Goal: Answer question/provide support

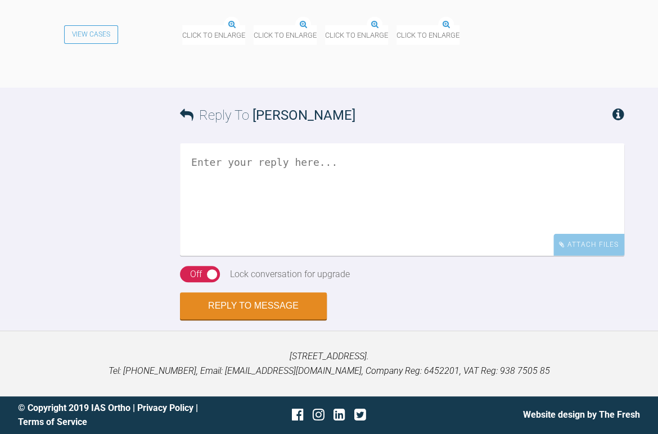
scroll to position [1575, 0]
click at [182, 26] on img at bounding box center [182, 26] width 0 height 0
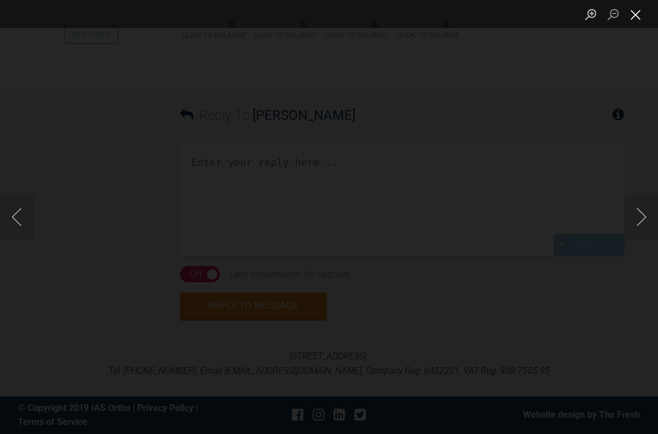
click at [635, 17] on button "Close lightbox" at bounding box center [635, 15] width 23 height 20
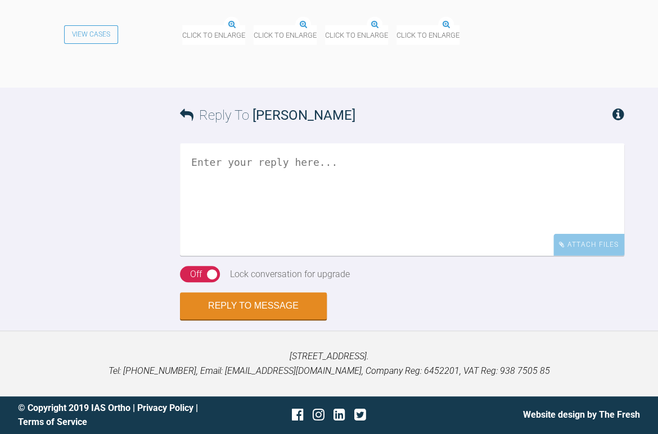
scroll to position [1800, 0]
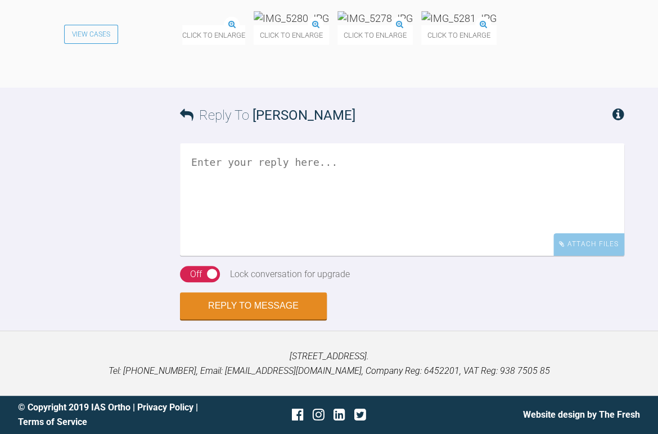
click at [241, 256] on textarea at bounding box center [402, 199] width 444 height 113
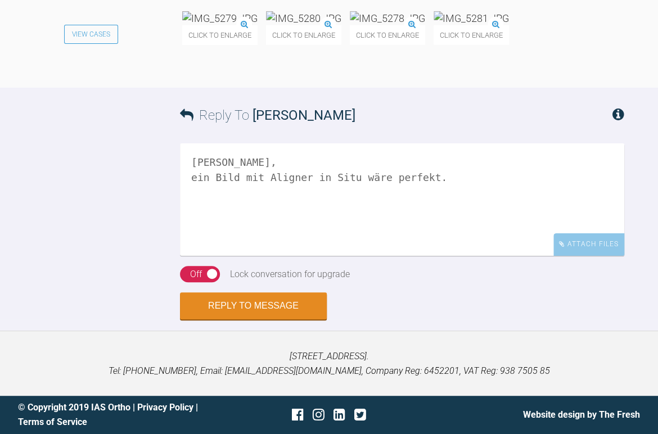
click at [245, 25] on img at bounding box center [219, 18] width 75 height 14
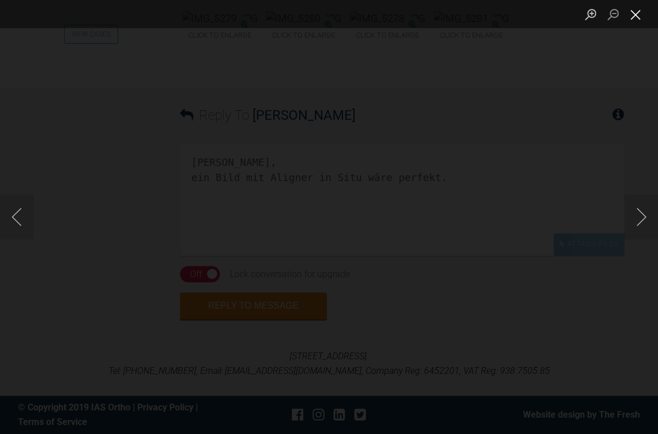
click at [639, 15] on button "Close lightbox" at bounding box center [635, 15] width 23 height 20
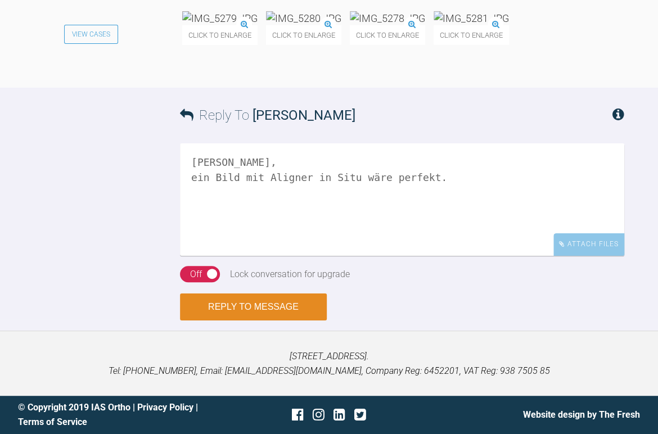
scroll to position [1903, 0]
click at [205, 202] on textarea "Moin Burak, ein Bild mit Aligner in Situ wäre perfekt." at bounding box center [402, 199] width 444 height 113
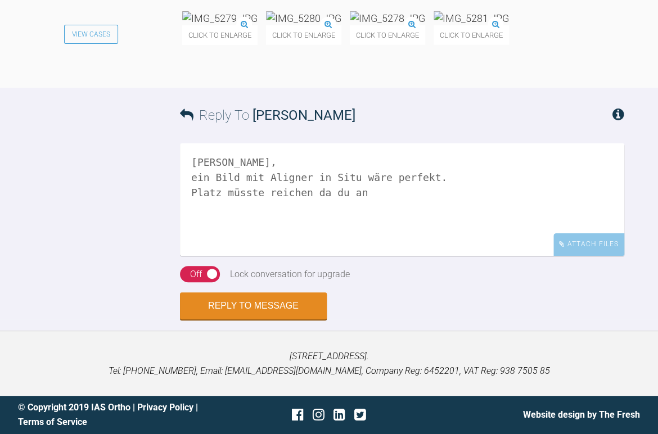
scroll to position [1509, 0]
click at [251, 25] on img at bounding box center [219, 18] width 75 height 14
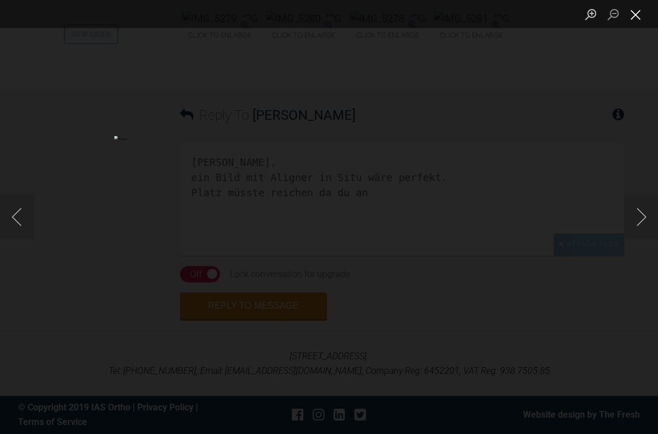
click at [629, 15] on button "Close lightbox" at bounding box center [635, 15] width 23 height 20
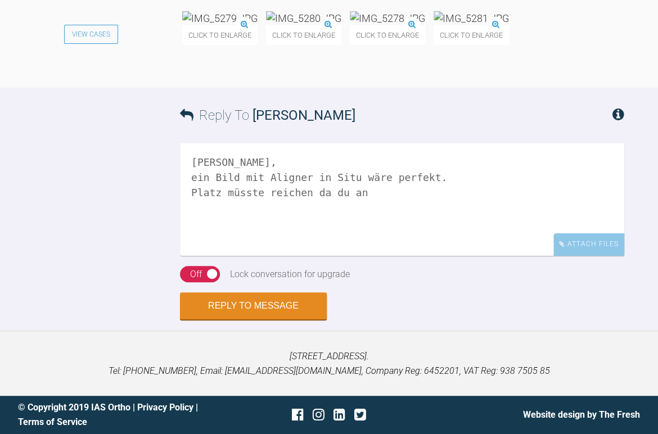
scroll to position [1846, 0]
click at [367, 255] on textarea "Moin Burak, ein Bild mit Aligner in Situ wäre perfekt. Platz müsste reichen da …" at bounding box center [402, 199] width 444 height 113
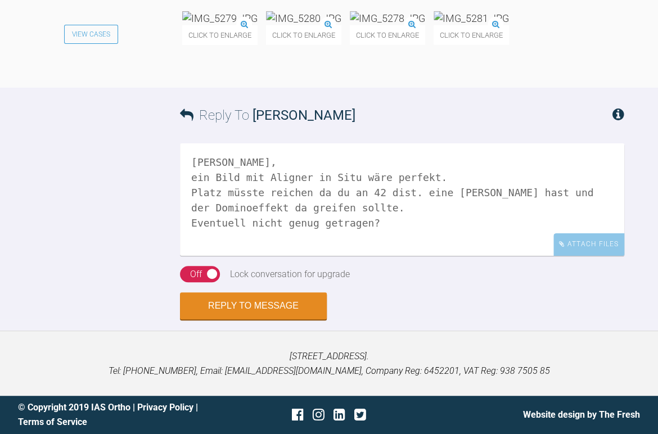
click at [370, 256] on textarea "Moin Burak, ein Bild mit Aligner in Situ wäre perfekt. Platz müsste reichen da …" at bounding box center [402, 199] width 444 height 113
type textarea "Moin Burak, ein Bild mit Aligner in Situ wäre perfekt. Platz müsste reichen da …"
click at [247, 321] on button "Reply to Message" at bounding box center [253, 307] width 147 height 27
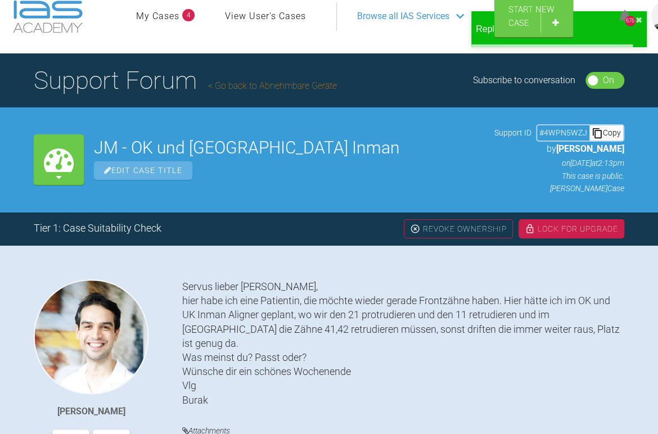
scroll to position [0, 0]
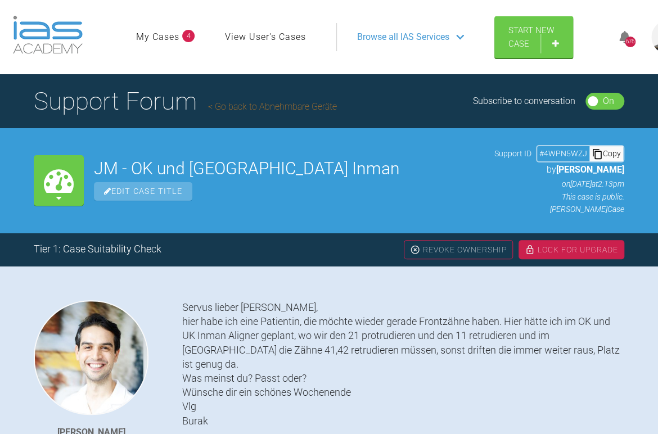
click at [574, 250] on div "Lock For Upgrade" at bounding box center [572, 249] width 106 height 19
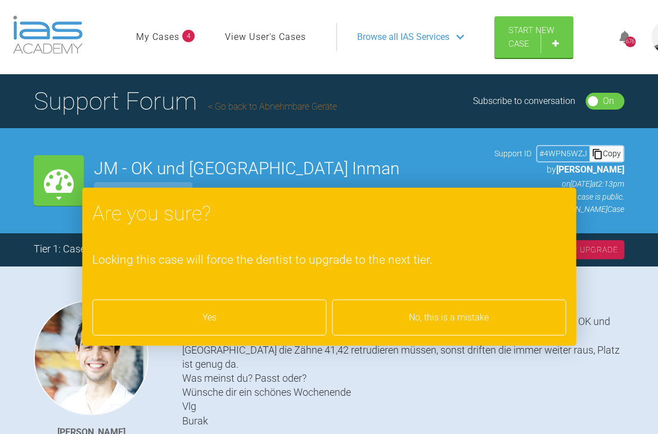
click at [246, 311] on div "Yes" at bounding box center [209, 318] width 234 height 36
